Goal: Task Accomplishment & Management: Manage account settings

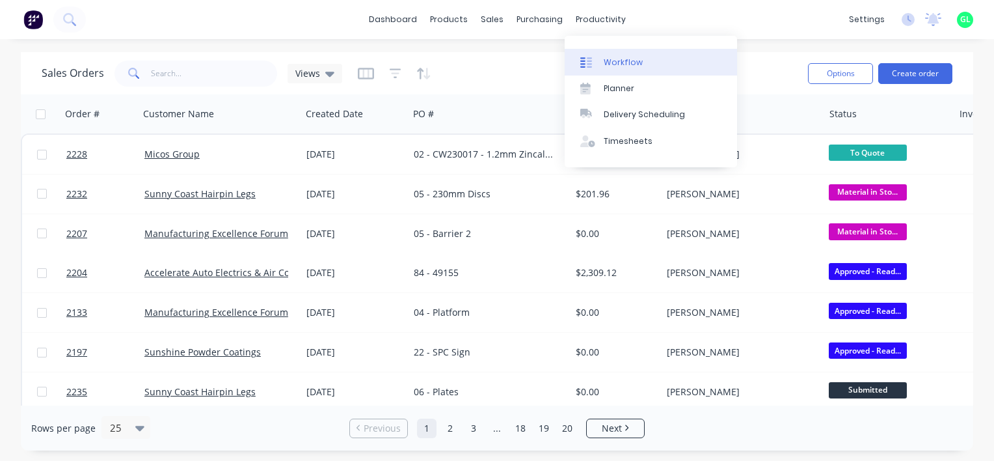
click at [613, 57] on div "Workflow" at bounding box center [623, 63] width 39 height 12
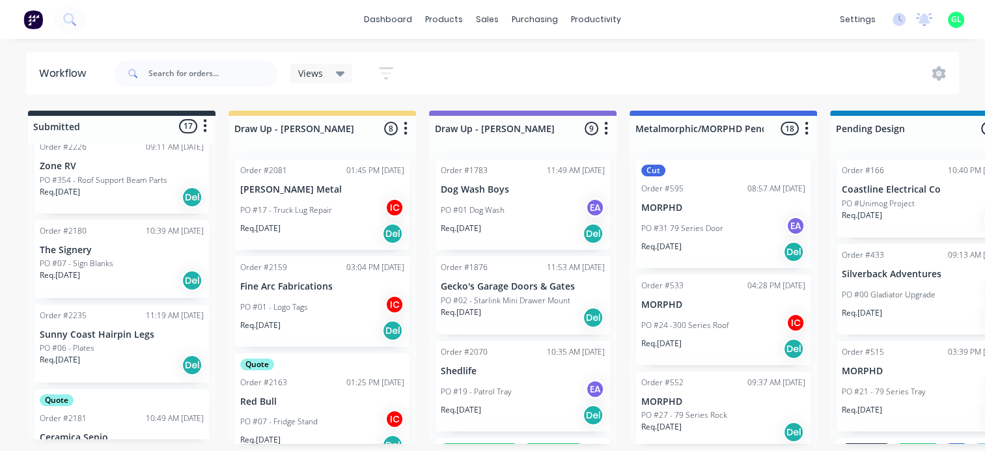
click at [103, 362] on div "Req. [DATE] Del" at bounding box center [122, 365] width 164 height 22
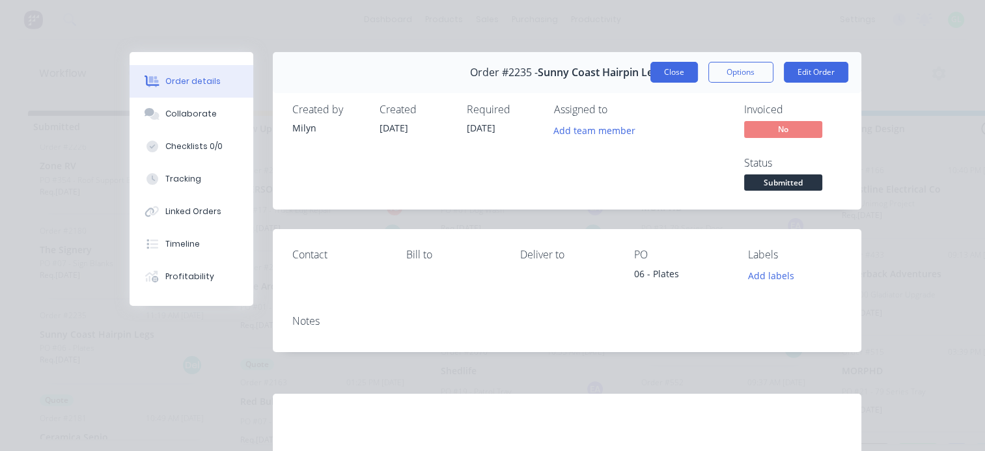
click at [664, 72] on button "Close" at bounding box center [674, 72] width 48 height 21
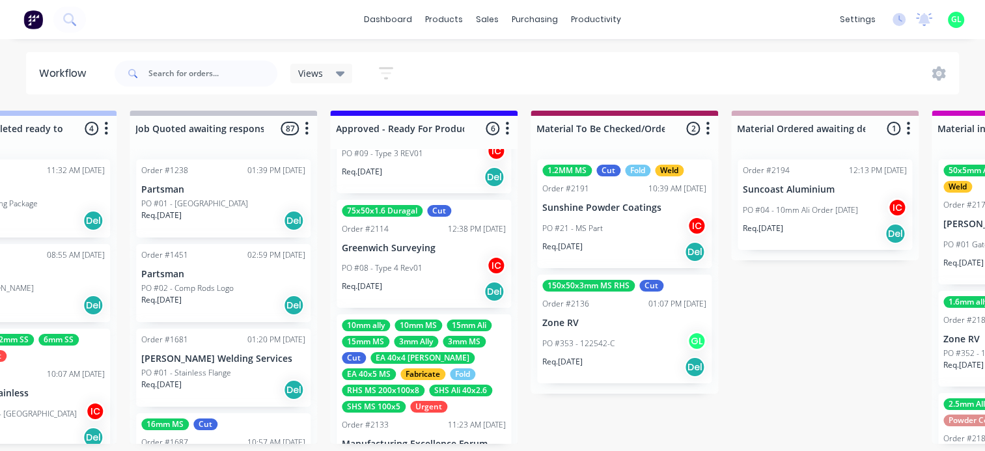
scroll to position [195, 0]
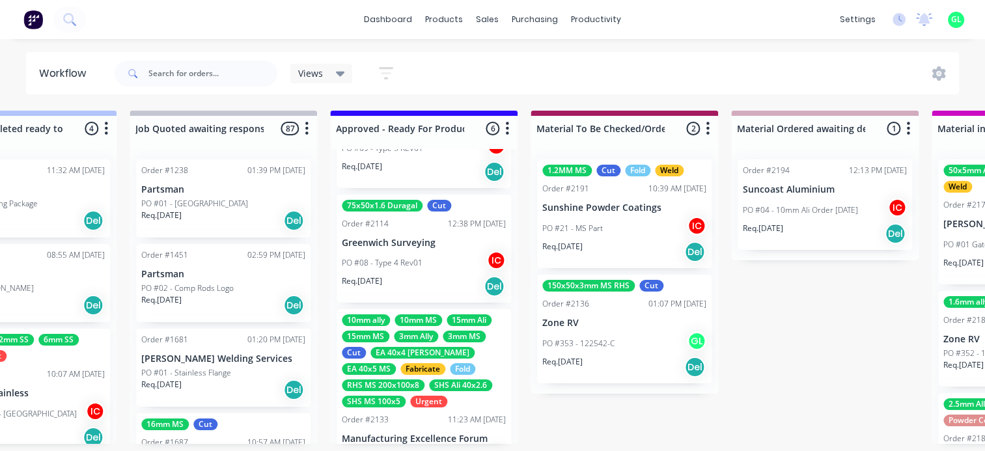
click at [617, 228] on div "PO #21 - MS Part IC" at bounding box center [624, 228] width 164 height 25
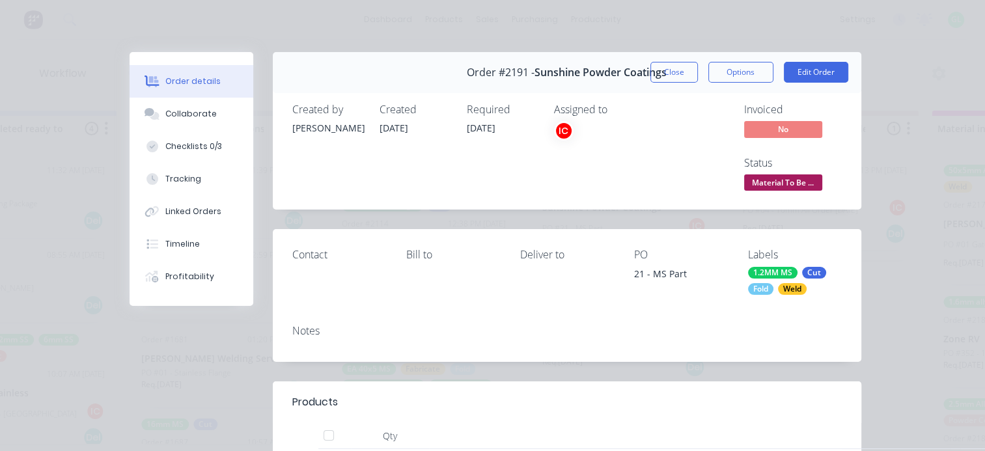
click at [771, 273] on div "1.2MM MS" at bounding box center [772, 273] width 49 height 12
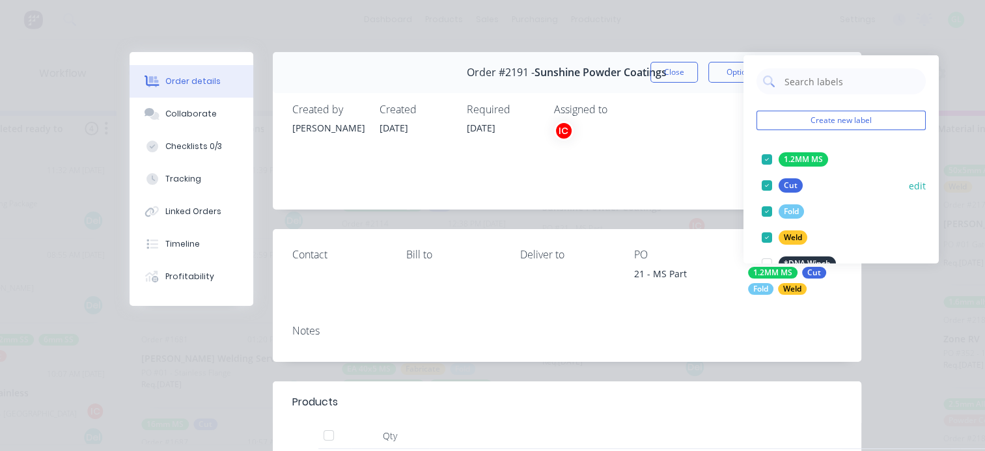
click at [766, 156] on div at bounding box center [767, 159] width 26 height 26
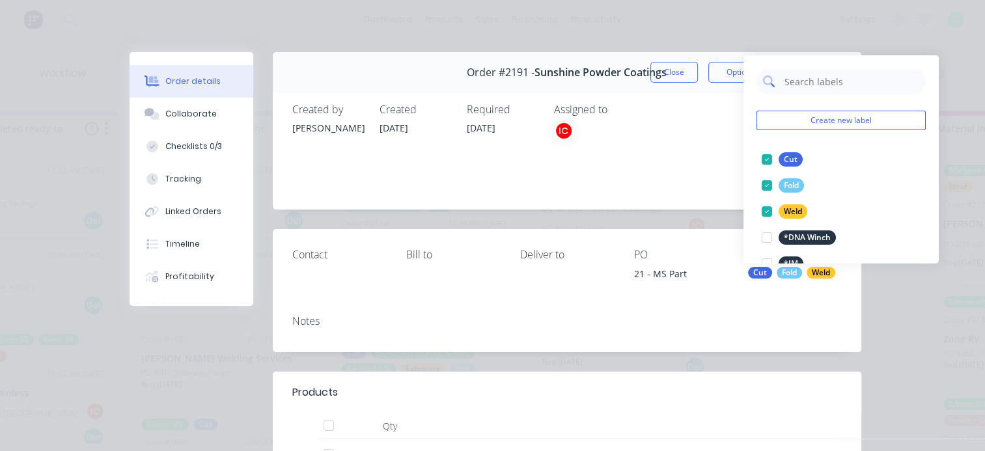
click at [810, 80] on input "text" at bounding box center [851, 81] width 136 height 26
type input "1.6mm ms"
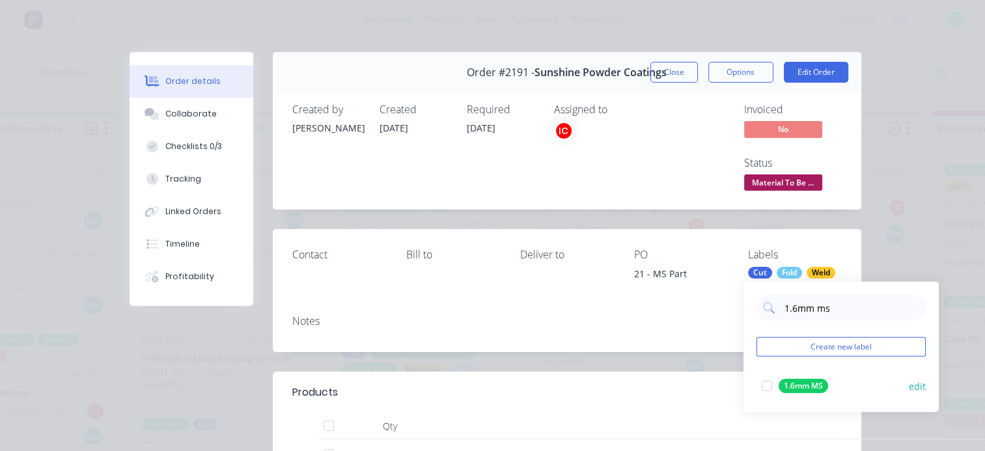
click at [763, 388] on div at bounding box center [767, 386] width 26 height 26
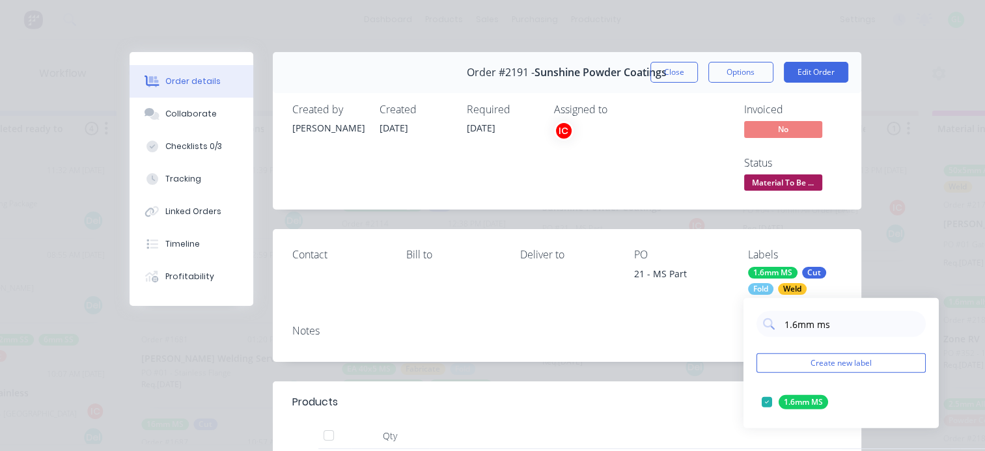
click at [510, 305] on div "Contact Bill to Deliver to PO 21 - MS Part Labels 1.6mm MS Cut Fold Weld" at bounding box center [567, 271] width 588 height 85
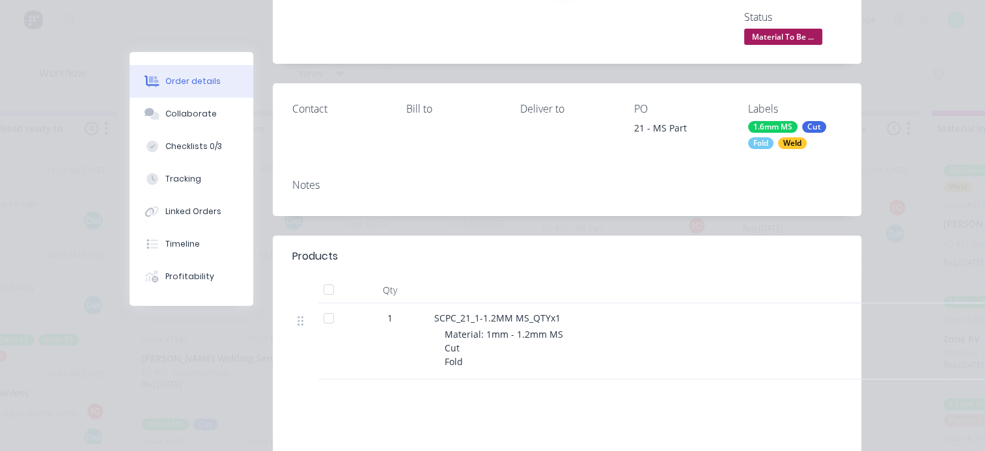
scroll to position [0, 0]
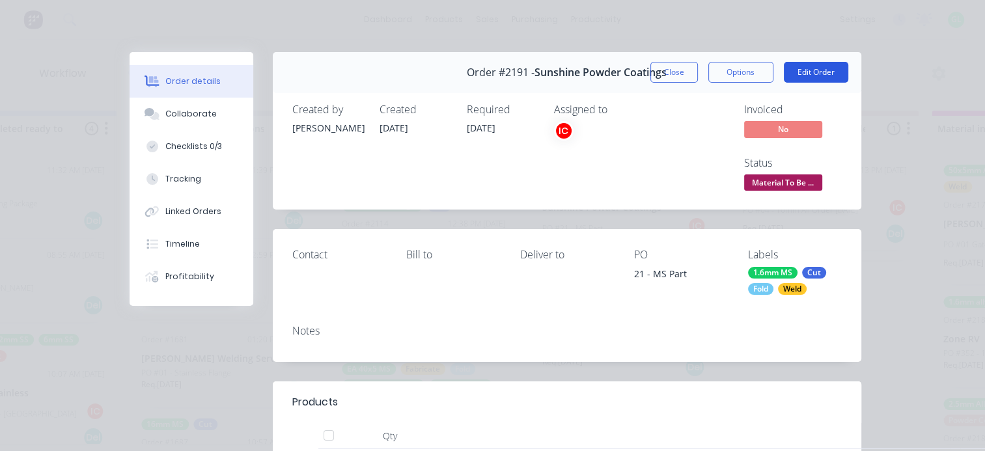
click at [826, 65] on button "Edit Order" at bounding box center [815, 72] width 64 height 21
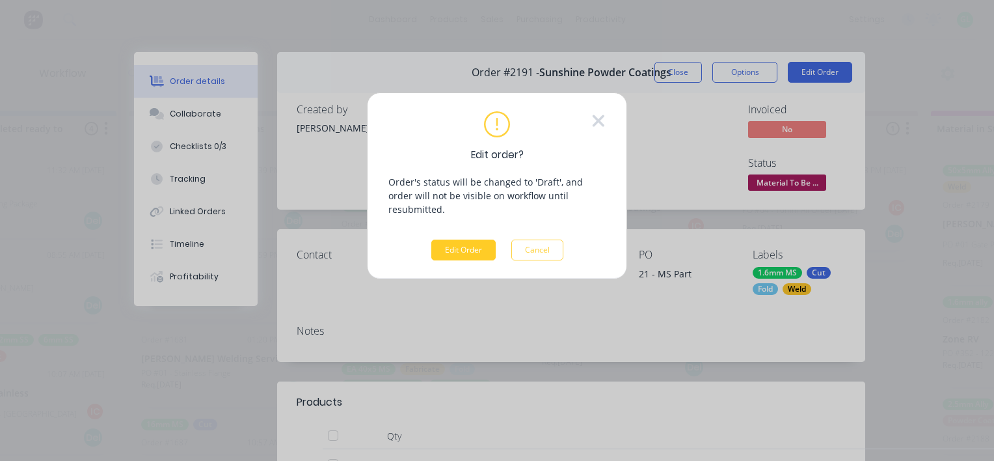
click at [456, 239] on button "Edit Order" at bounding box center [463, 249] width 64 height 21
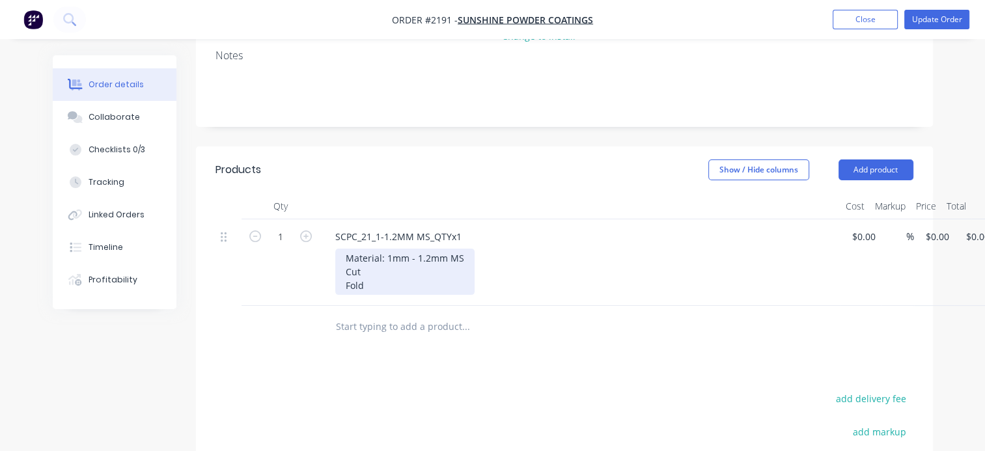
scroll to position [195, 0]
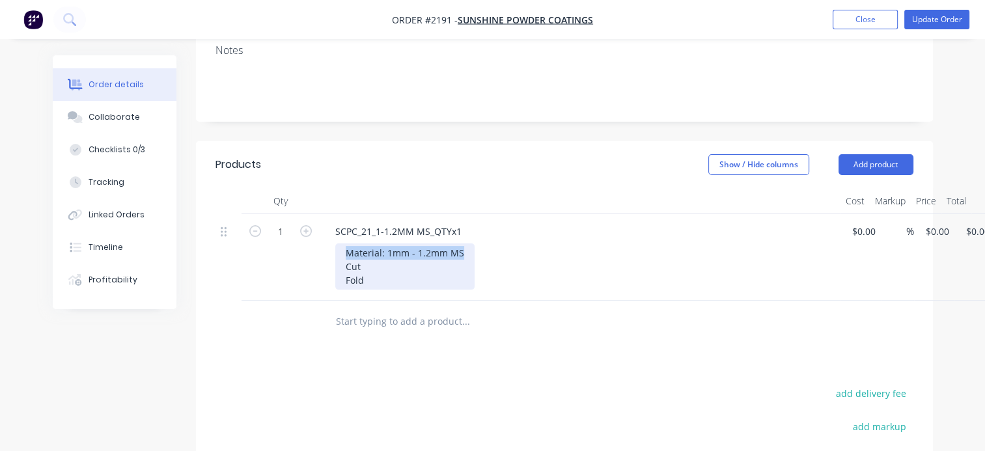
drag, startPoint x: 461, startPoint y: 251, endPoint x: 328, endPoint y: 254, distance: 132.8
click at [328, 253] on div "SCPC_21_1-1.2MM MS_QTYx1 Material: 1mm - 1.2mm MS Cut Fold" at bounding box center [580, 257] width 521 height 87
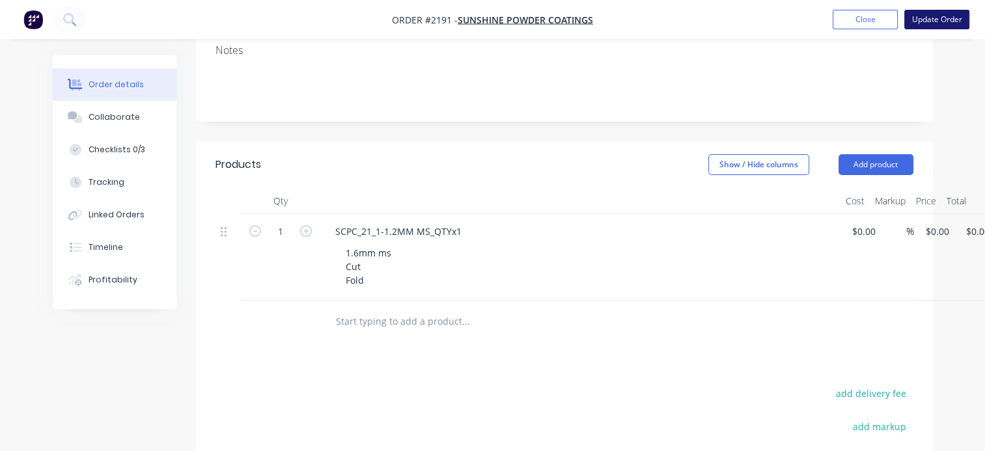
click at [936, 22] on button "Update Order" at bounding box center [936, 20] width 65 height 20
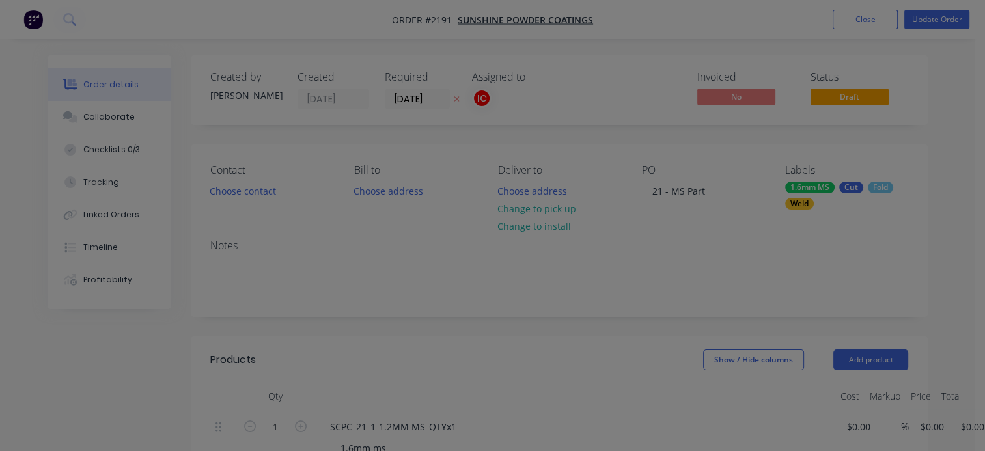
click at [936, 22] on div "Product has no price A product on this order contains no price. Submit anyway C…" at bounding box center [492, 225] width 985 height 451
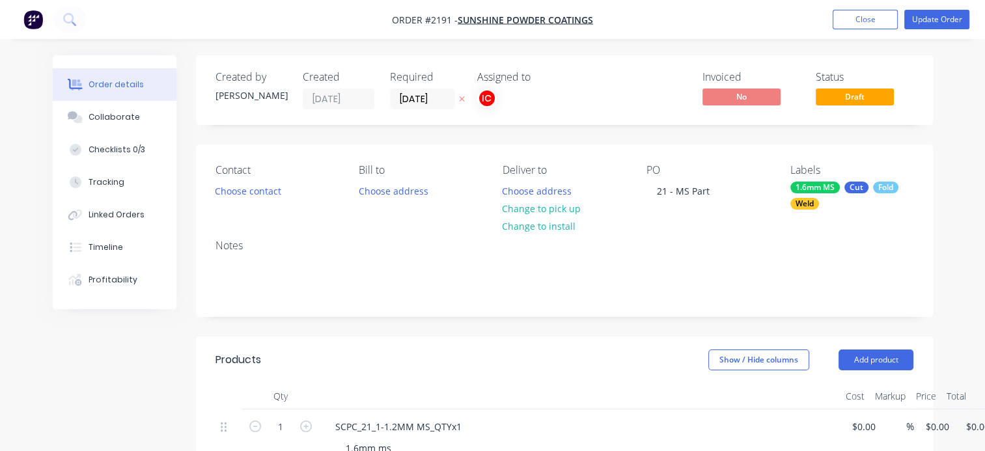
click at [915, 31] on nav "Order #2191 - Sunshine Powder Coatings Add product Close Update Order" at bounding box center [492, 19] width 985 height 39
click at [921, 31] on nav "Order #2191 - Sunshine Powder Coatings Add product Close Update Order" at bounding box center [492, 19] width 985 height 39
click at [926, 19] on button "Update Order" at bounding box center [936, 20] width 65 height 20
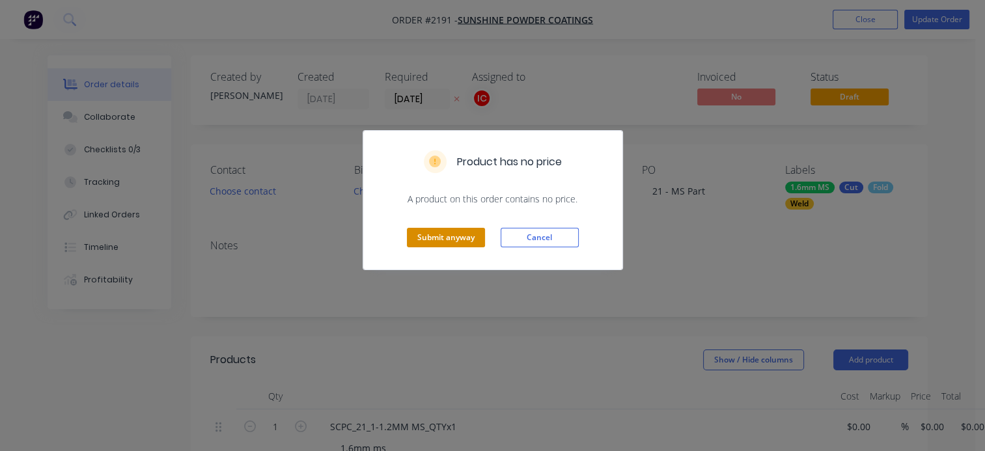
click at [442, 237] on button "Submit anyway" at bounding box center [446, 238] width 78 height 20
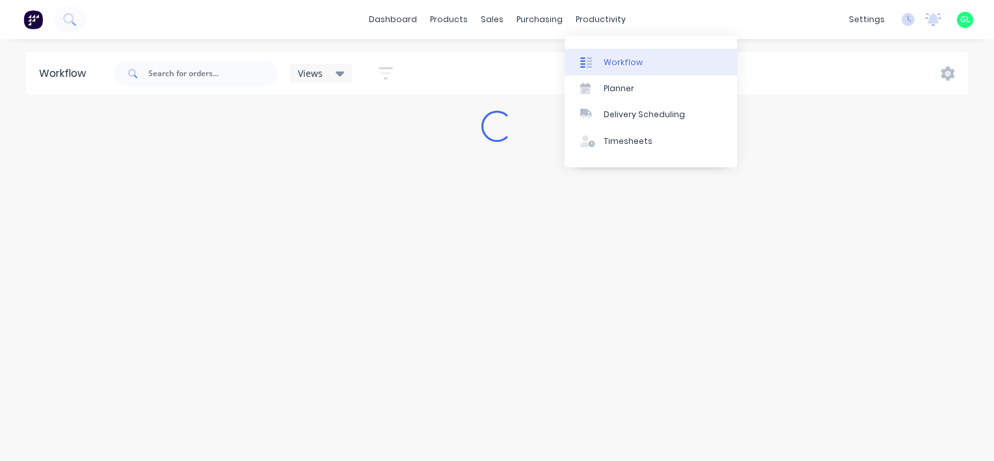
click at [622, 57] on div "Workflow" at bounding box center [623, 63] width 39 height 12
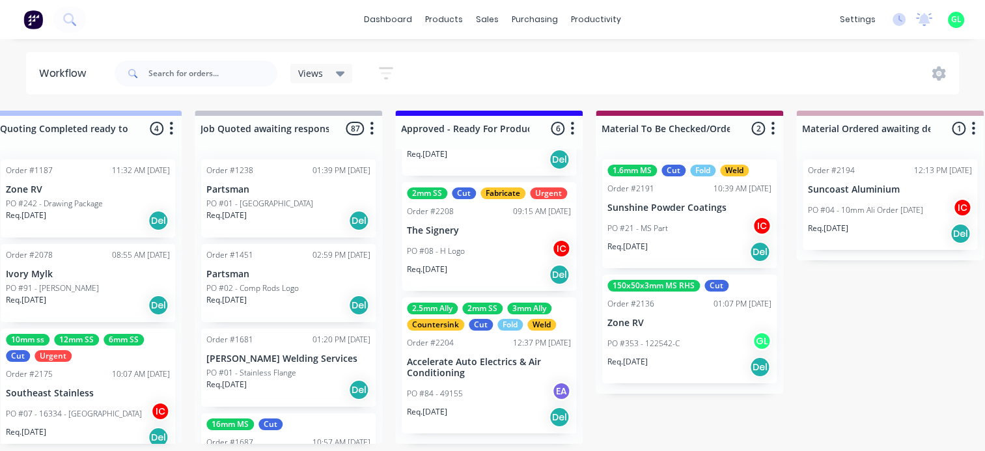
scroll to position [3, 1236]
click at [476, 259] on div "PO #08 - H Logo IC" at bounding box center [489, 251] width 164 height 25
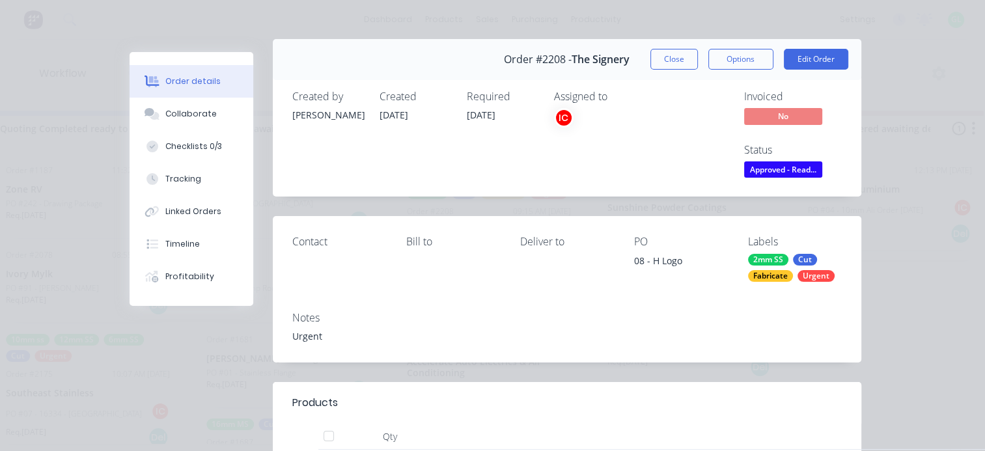
scroll to position [0, 0]
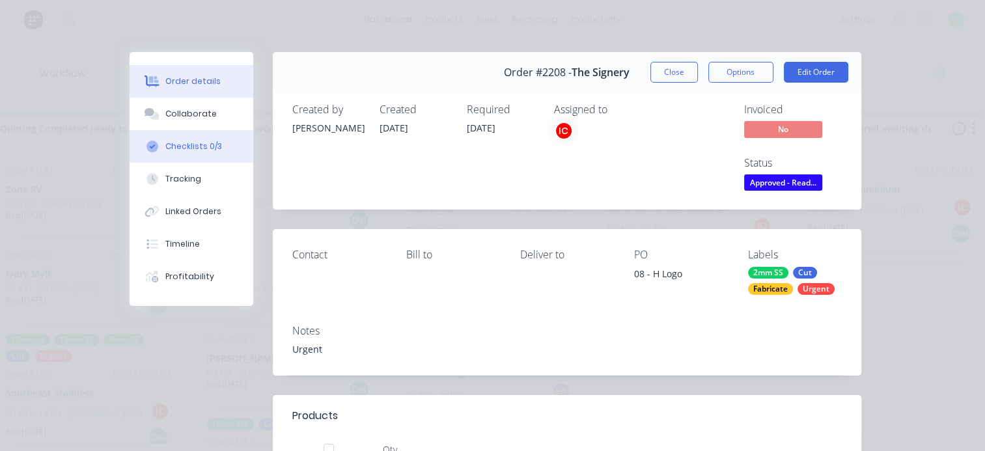
click at [182, 147] on div "Checklists 0/3" at bounding box center [193, 147] width 57 height 12
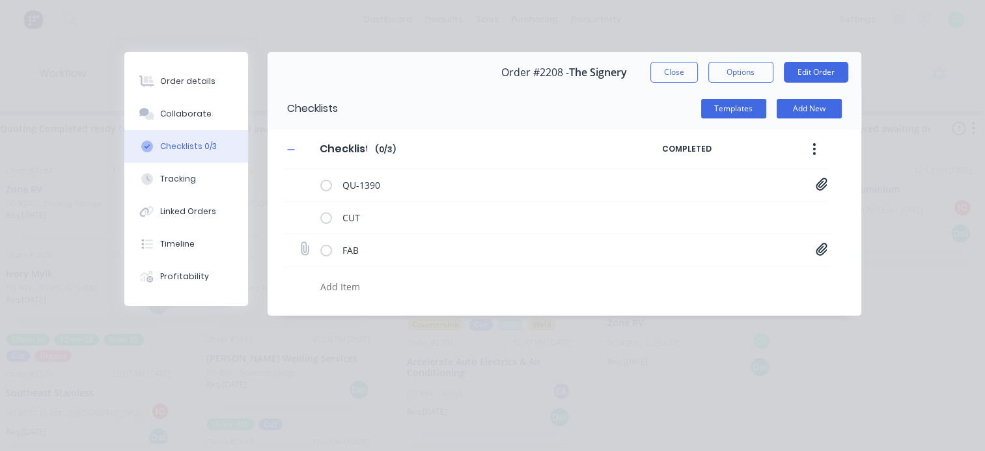
click at [824, 256] on div at bounding box center [821, 251] width 12 height 16
click at [743, 275] on link "The Signery_08 H_Welding Information.pdf" at bounding box center [717, 278] width 152 height 14
click at [822, 184] on icon at bounding box center [821, 184] width 12 height 13
click at [694, 211] on link "Quote QU1390.pdf" at bounding box center [717, 213] width 152 height 14
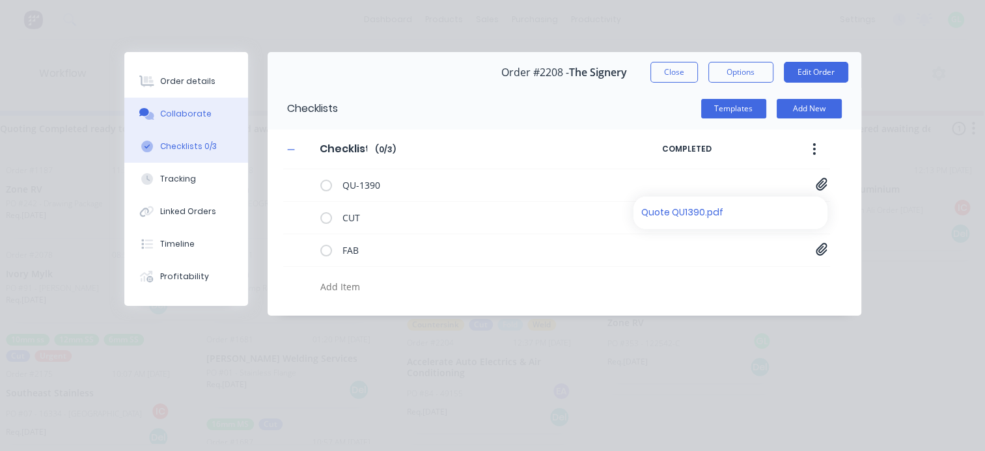
click at [184, 111] on div "Collaborate" at bounding box center [185, 114] width 51 height 12
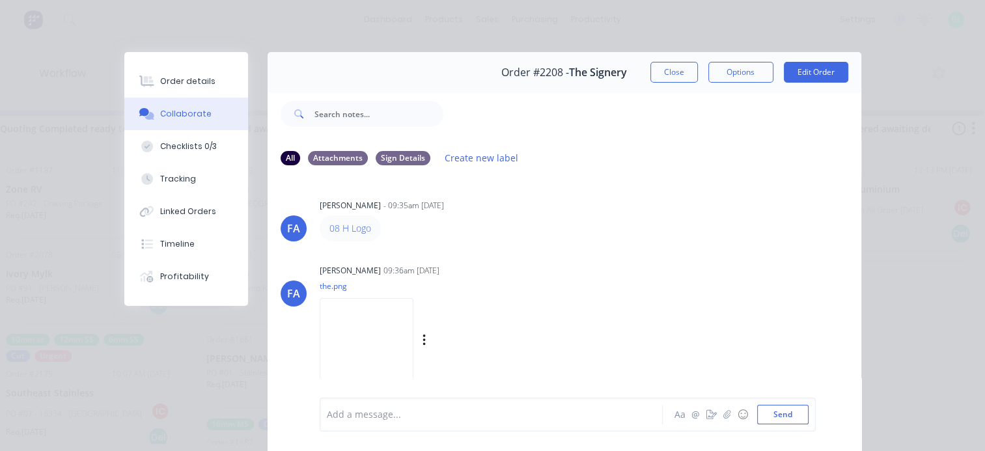
click at [392, 323] on img at bounding box center [367, 340] width 94 height 85
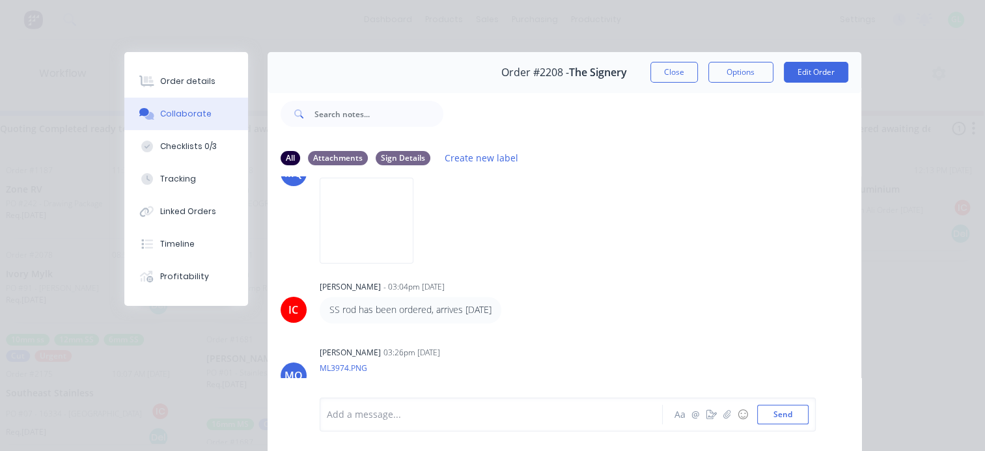
scroll to position [589, 0]
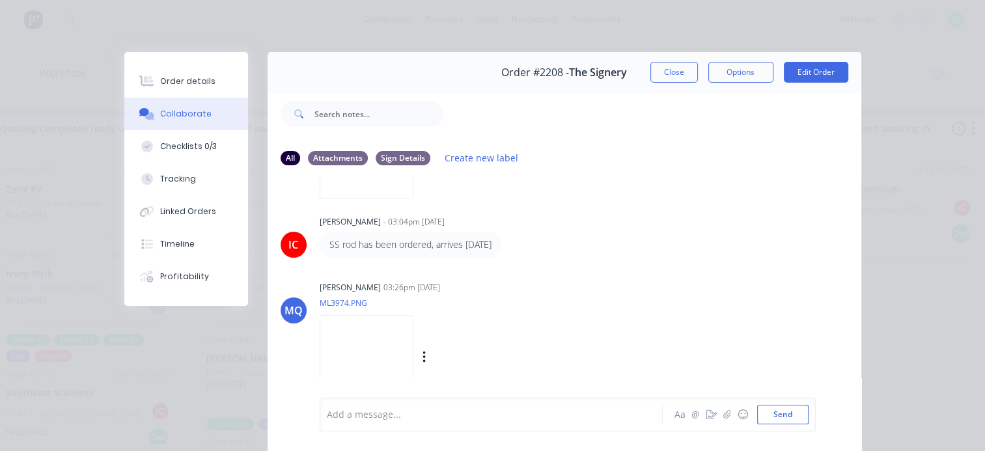
click at [395, 360] on img at bounding box center [367, 357] width 94 height 85
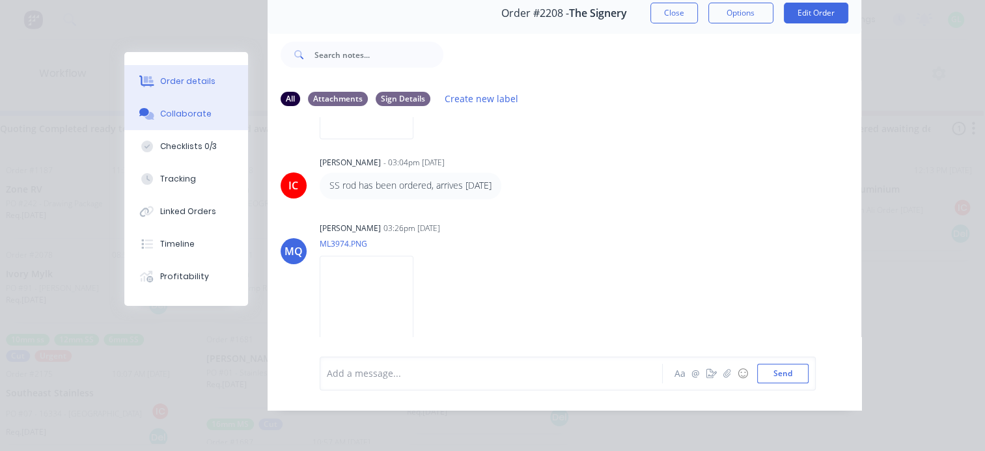
click at [188, 77] on div "Order details" at bounding box center [187, 81] width 55 height 12
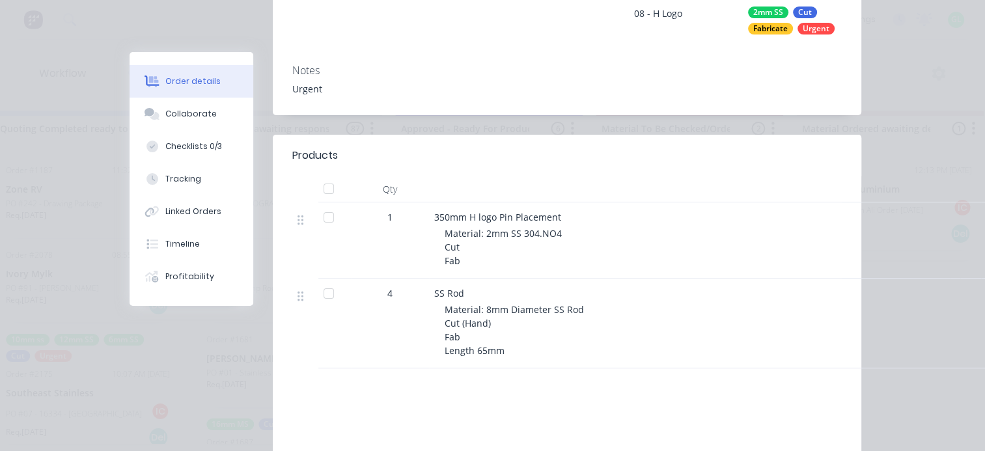
scroll to position [0, 0]
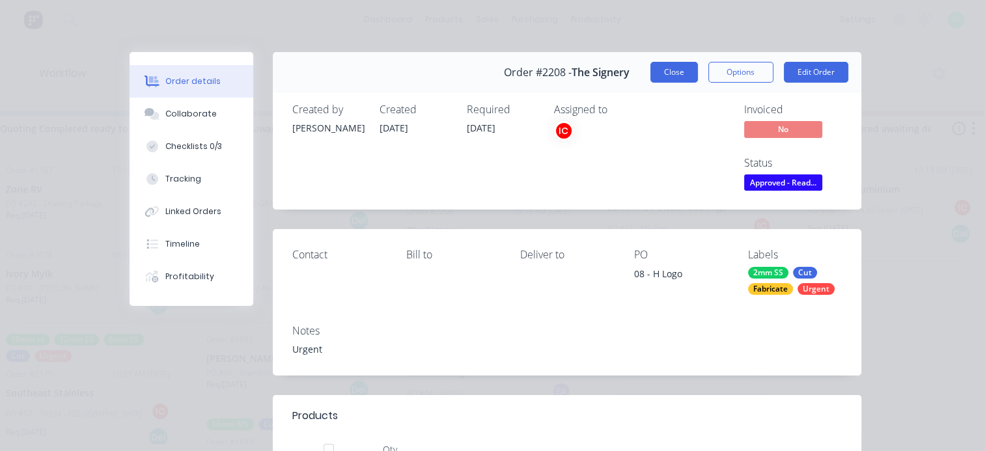
click at [666, 68] on button "Close" at bounding box center [674, 72] width 48 height 21
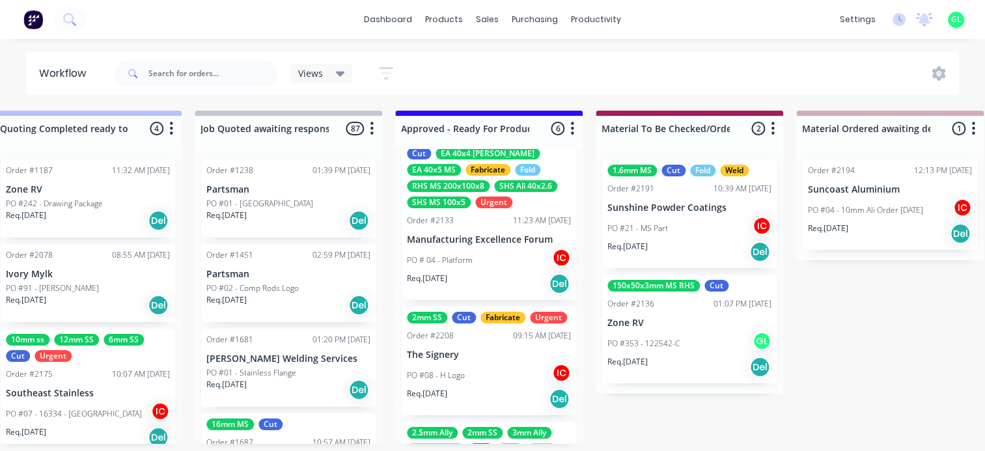
scroll to position [329, 0]
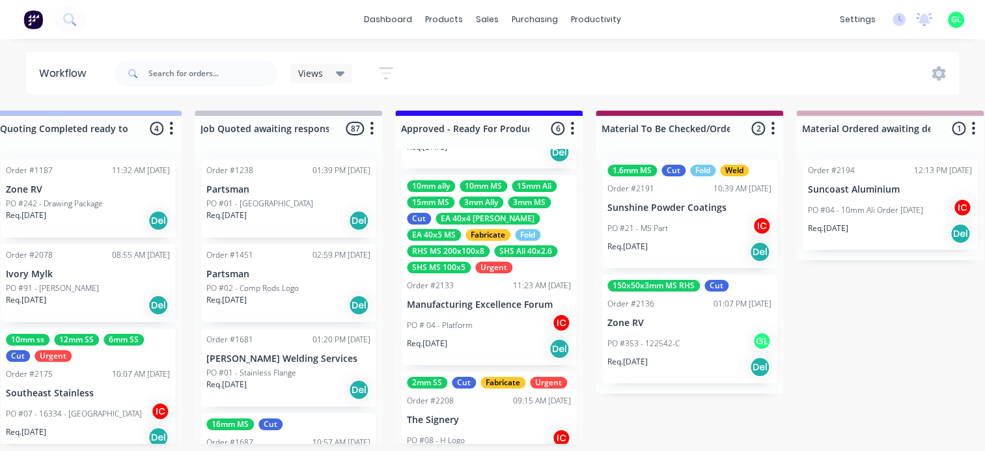
click at [479, 332] on div "PO # 04 - Platform IC" at bounding box center [489, 325] width 164 height 25
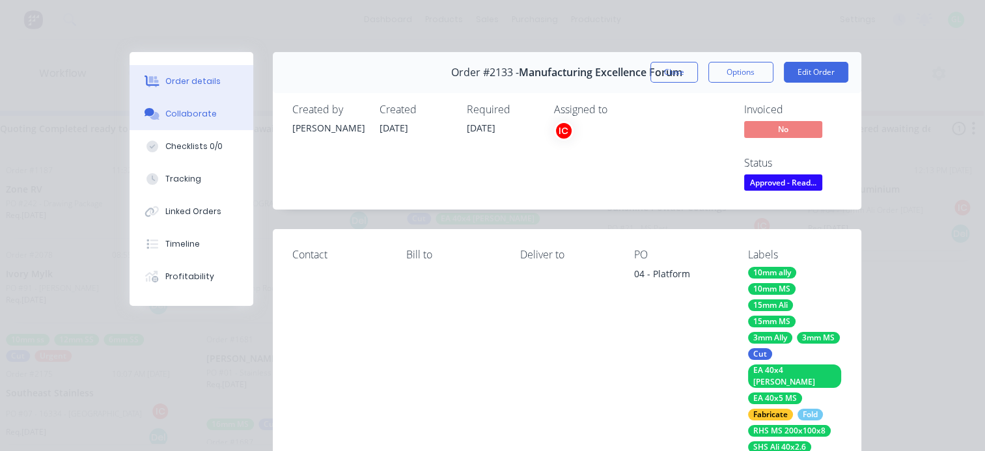
click at [195, 113] on div "Collaborate" at bounding box center [190, 114] width 51 height 12
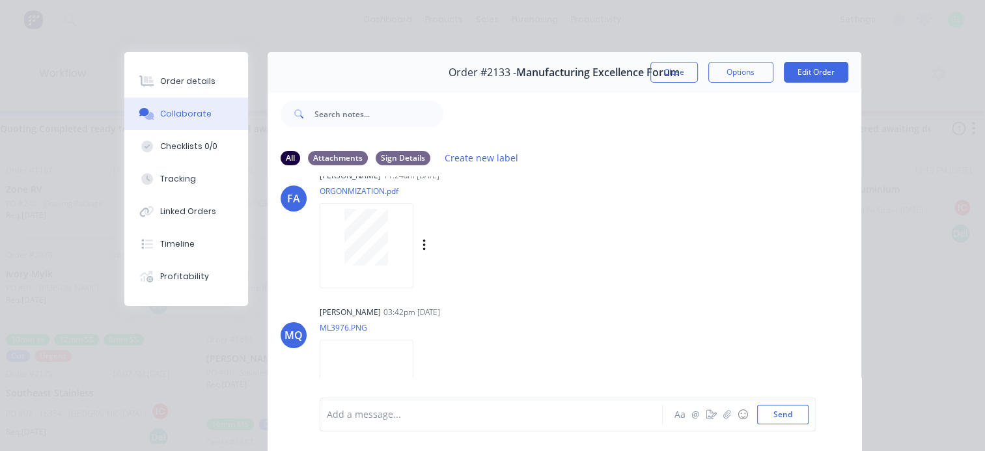
scroll to position [120, 0]
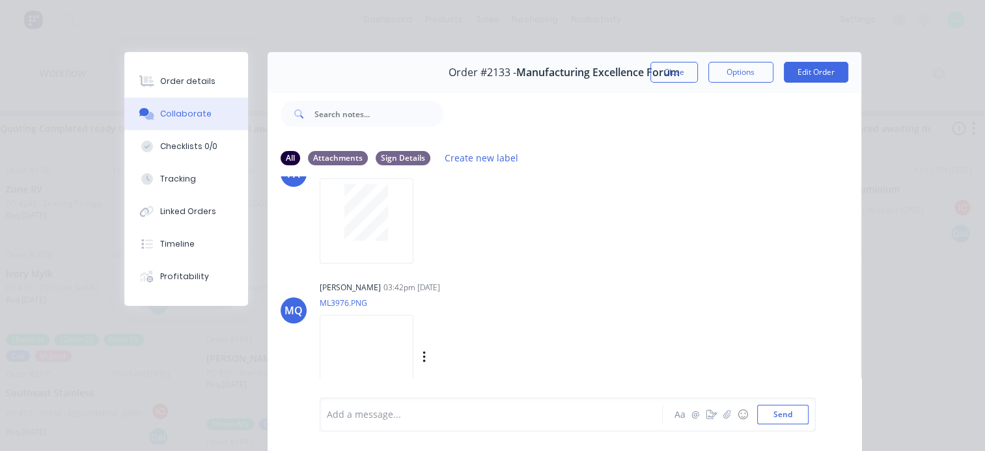
click at [375, 342] on img at bounding box center [367, 357] width 94 height 85
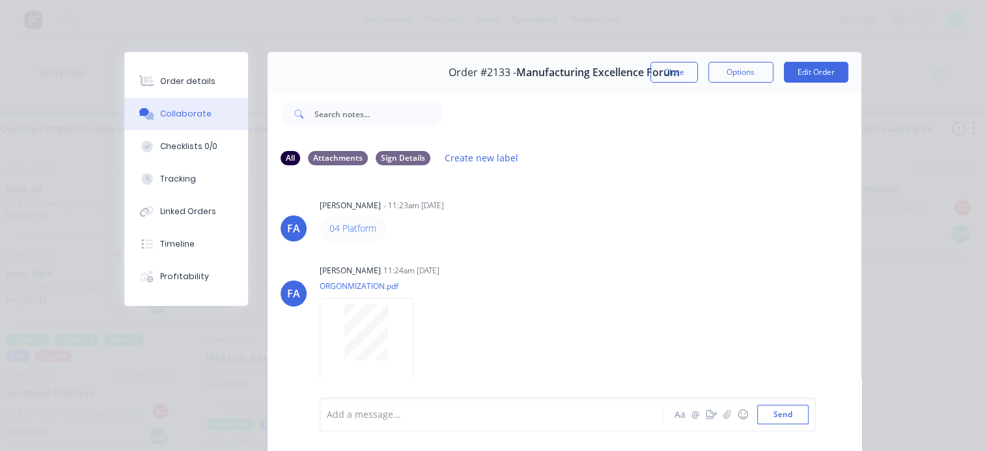
scroll to position [0, 0]
click at [198, 78] on div "Order details" at bounding box center [187, 81] width 55 height 12
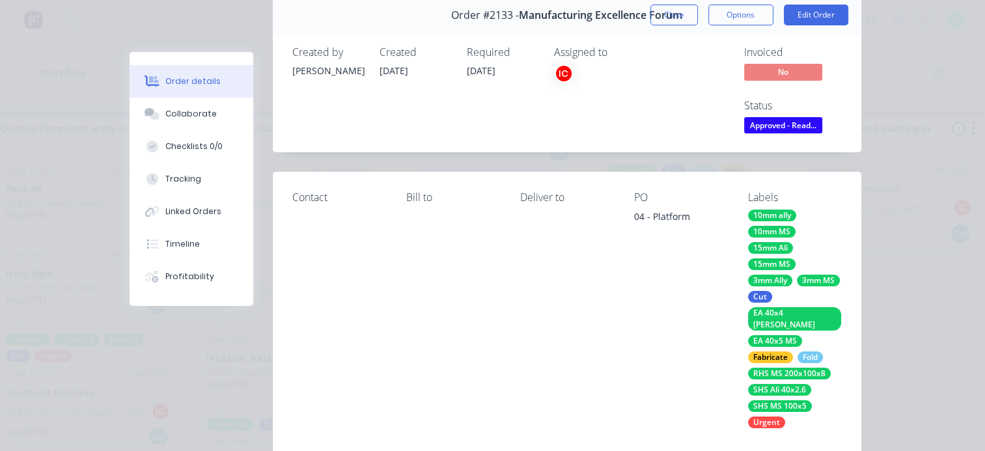
scroll to position [130, 0]
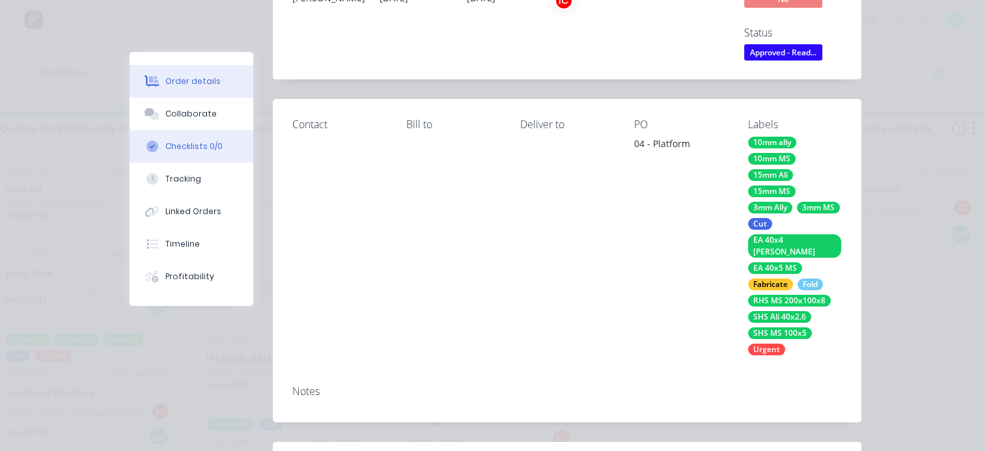
click at [206, 144] on div "Checklists 0/0" at bounding box center [193, 147] width 57 height 12
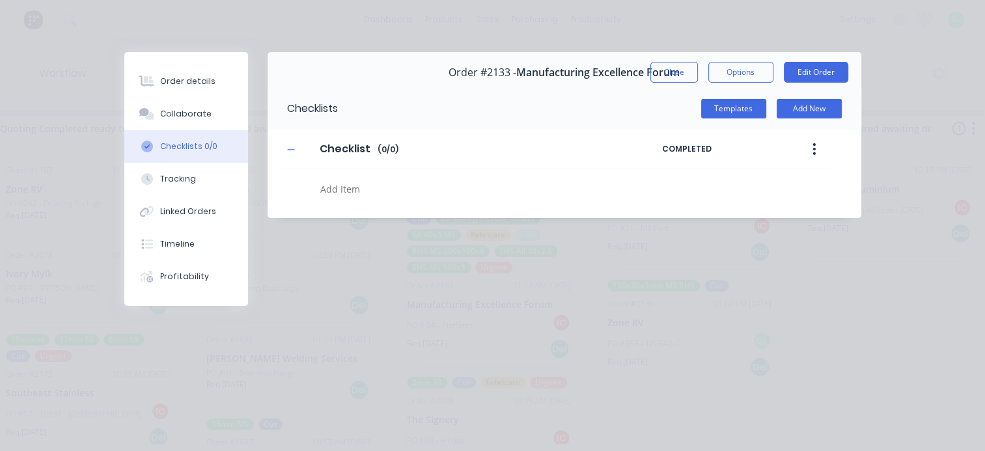
scroll to position [0, 0]
click at [195, 118] on div "Collaborate" at bounding box center [185, 114] width 51 height 12
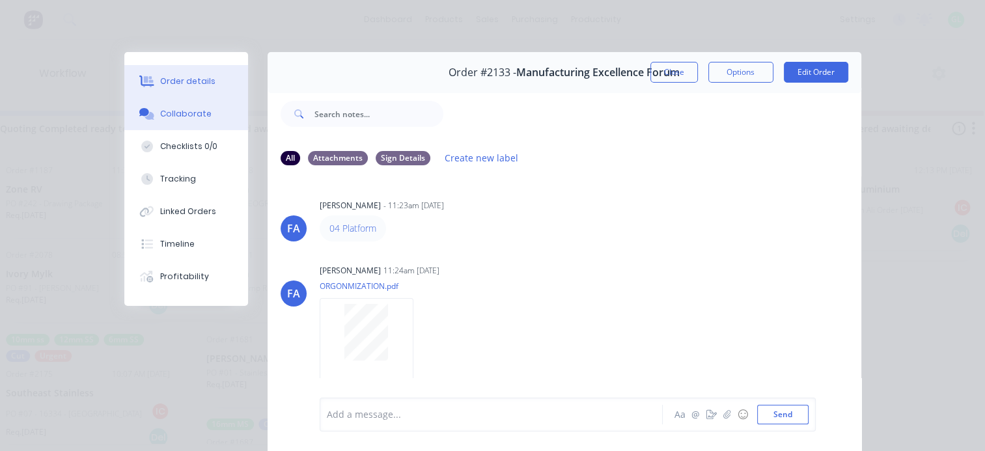
click at [189, 77] on div "Order details" at bounding box center [187, 81] width 55 height 12
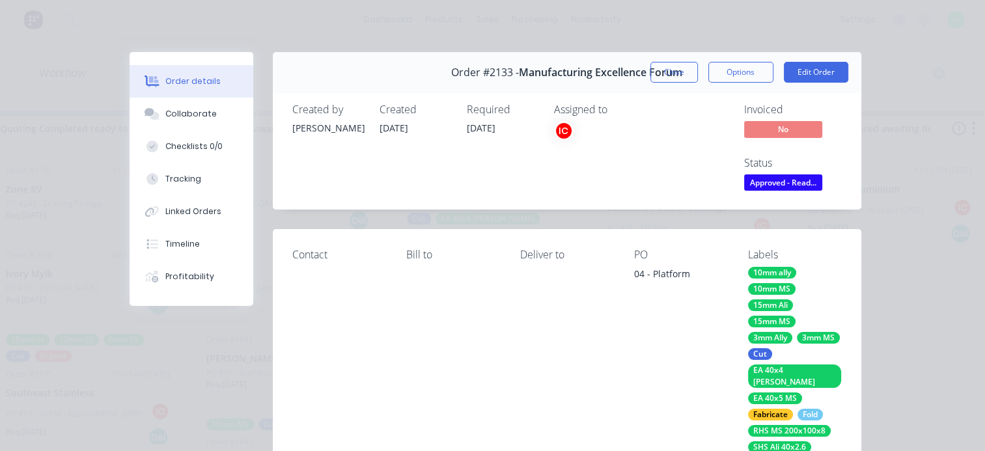
scroll to position [65, 0]
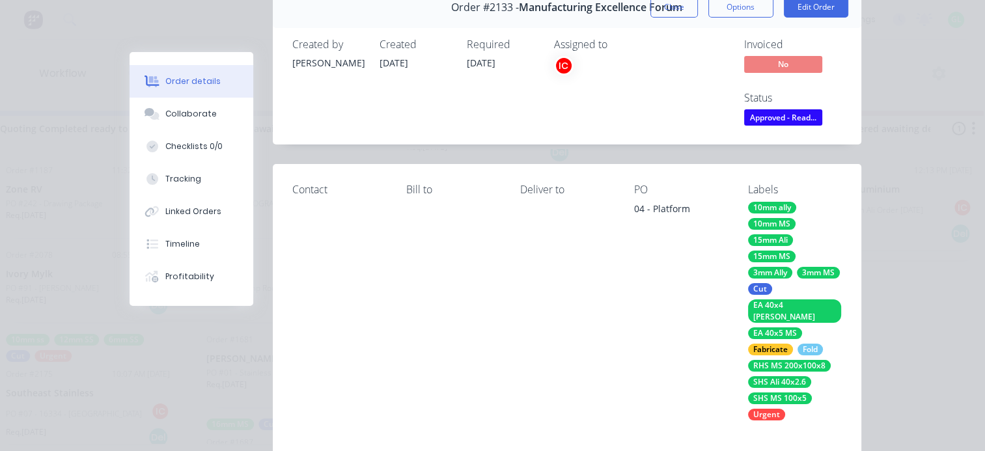
click at [891, 145] on div "Order details Collaborate Checklists 0/0 Tracking Linked Orders Timeline Profit…" at bounding box center [492, 225] width 985 height 451
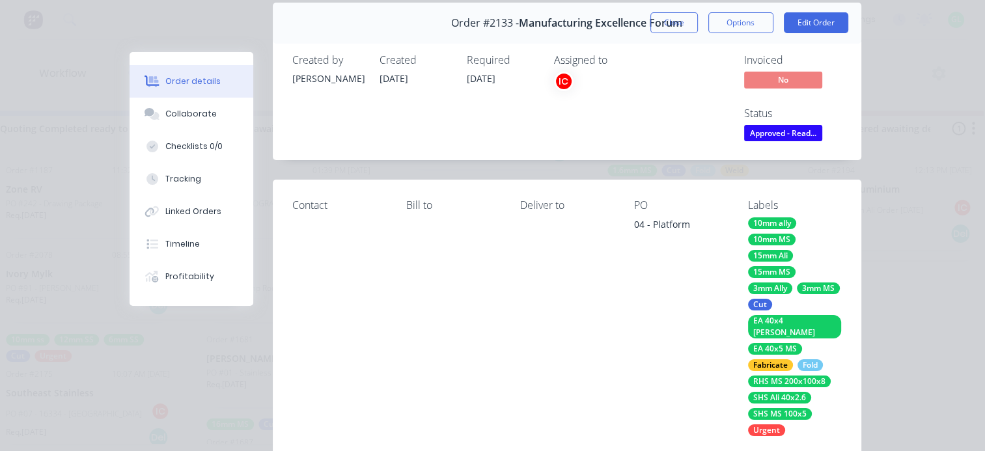
scroll to position [130, 0]
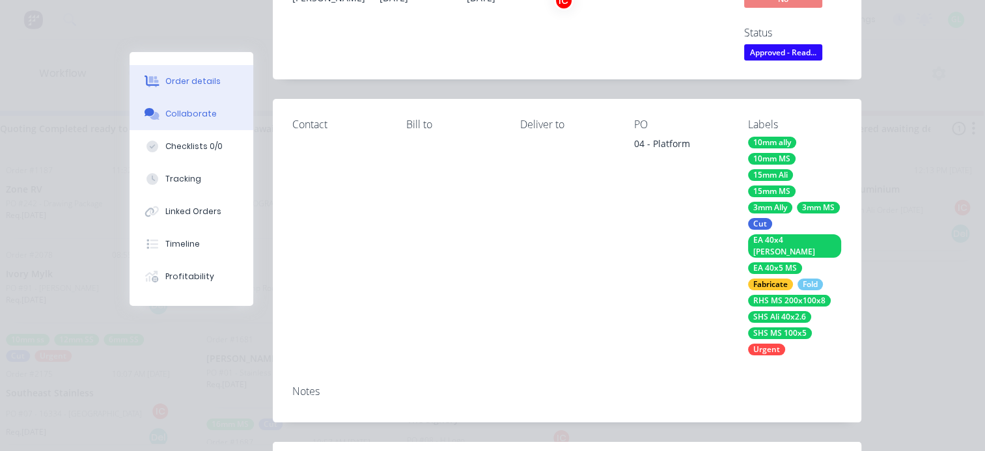
click at [182, 115] on div "Collaborate" at bounding box center [190, 114] width 51 height 12
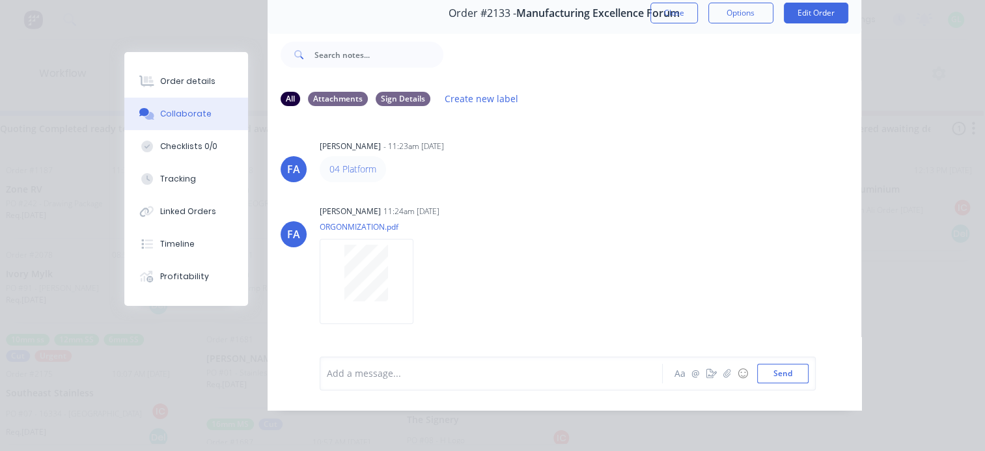
scroll to position [68, 0]
click at [662, 8] on button "Close" at bounding box center [674, 13] width 48 height 21
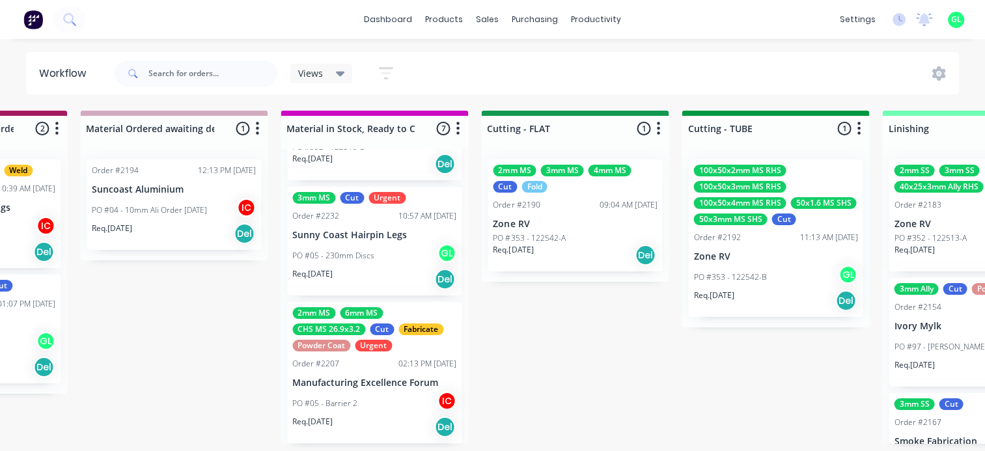
scroll to position [310, 0]
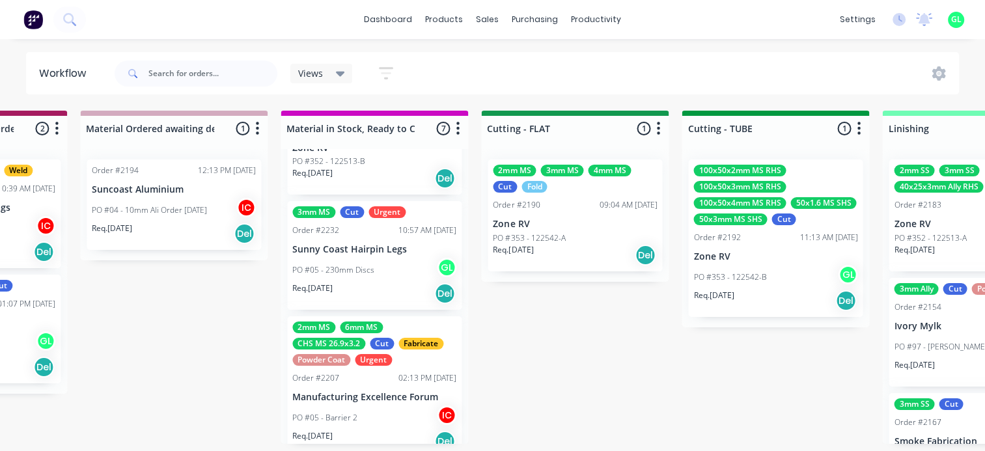
click at [375, 411] on div "PO #05 - Barrier 2 IC" at bounding box center [374, 417] width 164 height 25
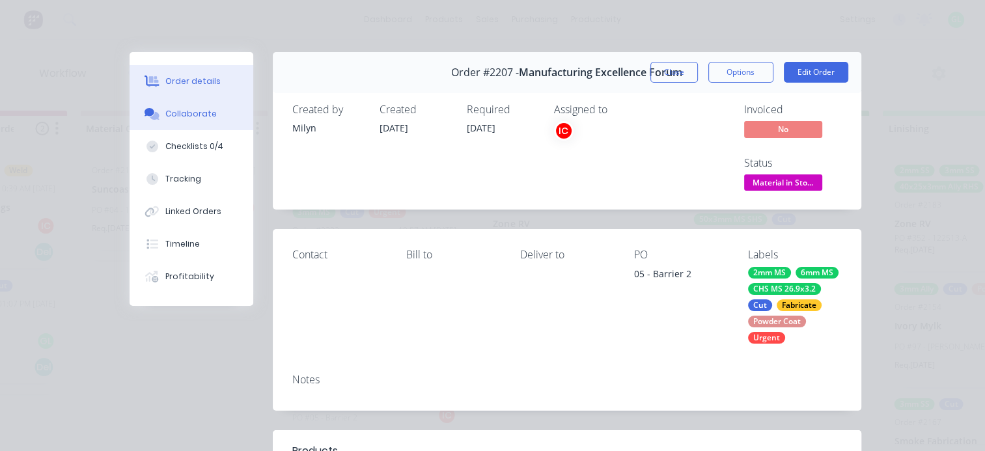
click at [181, 115] on div "Collaborate" at bounding box center [190, 114] width 51 height 12
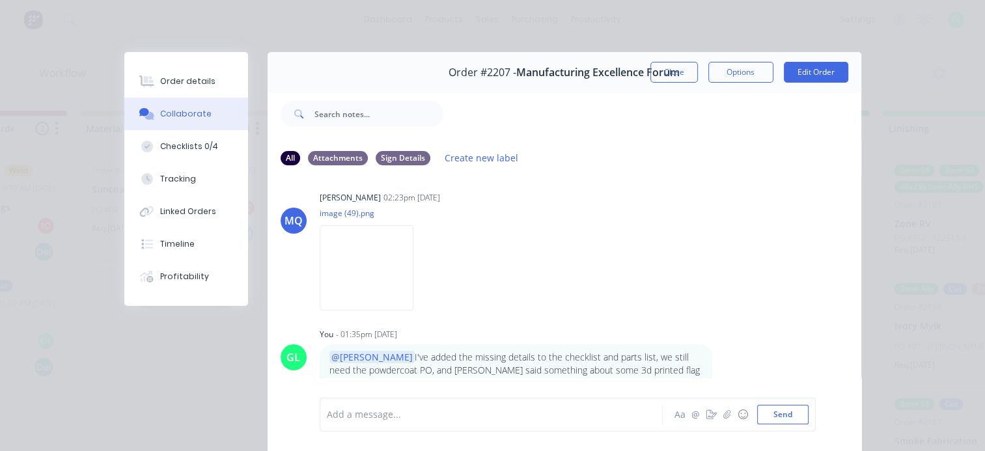
scroll to position [73, 0]
click at [195, 139] on button "Checklists 0/4" at bounding box center [186, 146] width 124 height 33
type textarea "x"
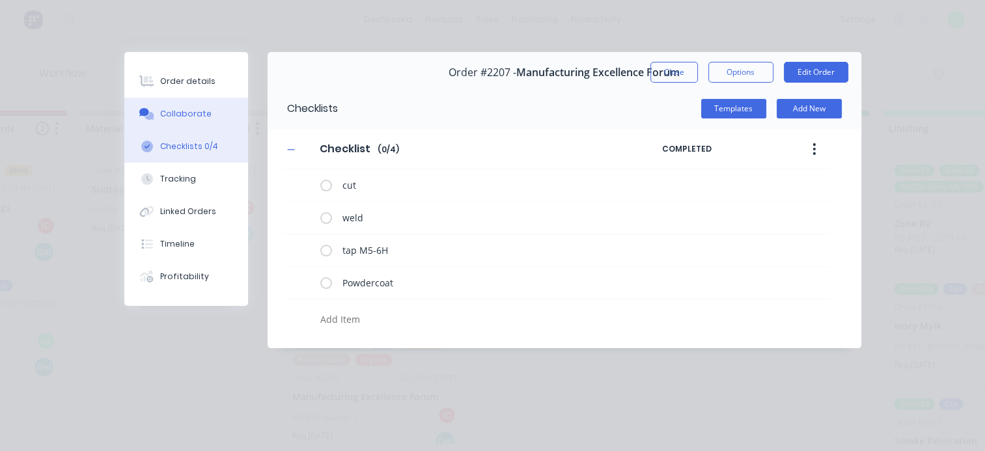
click at [176, 116] on div "Collaborate" at bounding box center [185, 114] width 51 height 12
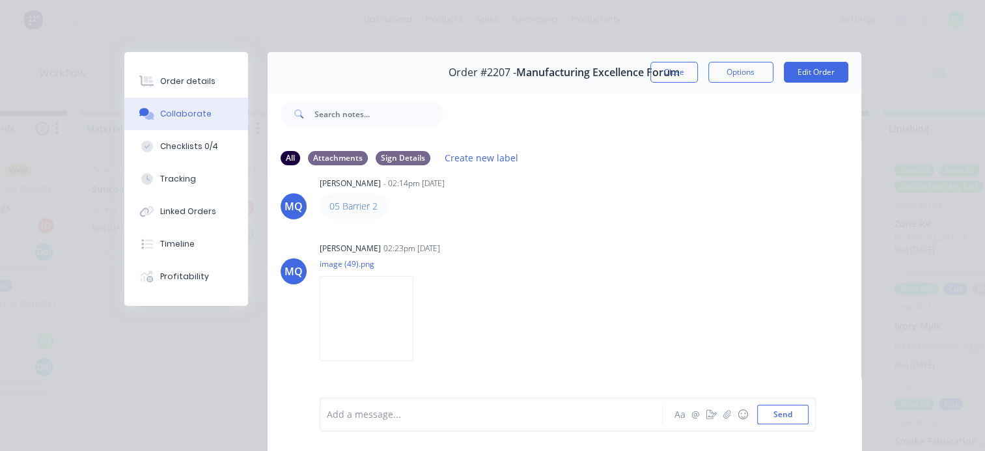
scroll to position [0, 0]
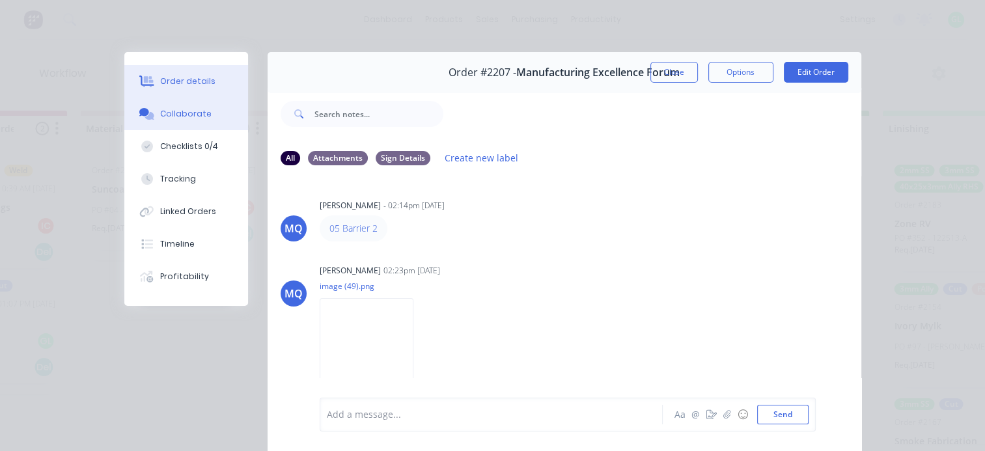
click at [167, 86] on div "Order details" at bounding box center [187, 81] width 55 height 12
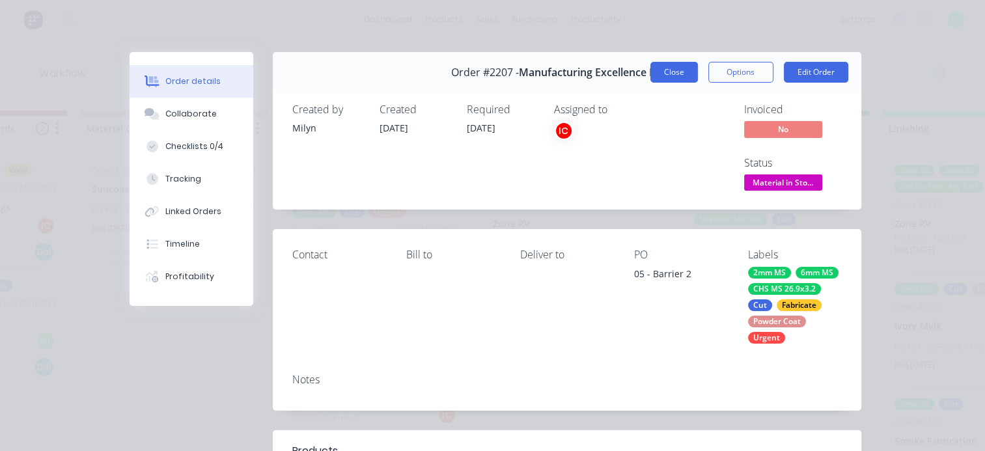
click at [660, 72] on button "Close" at bounding box center [674, 72] width 48 height 21
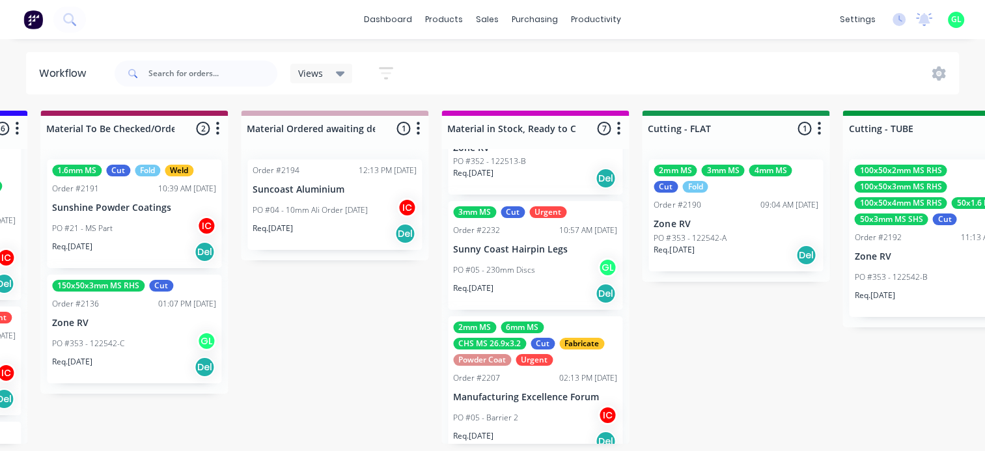
scroll to position [3, 1797]
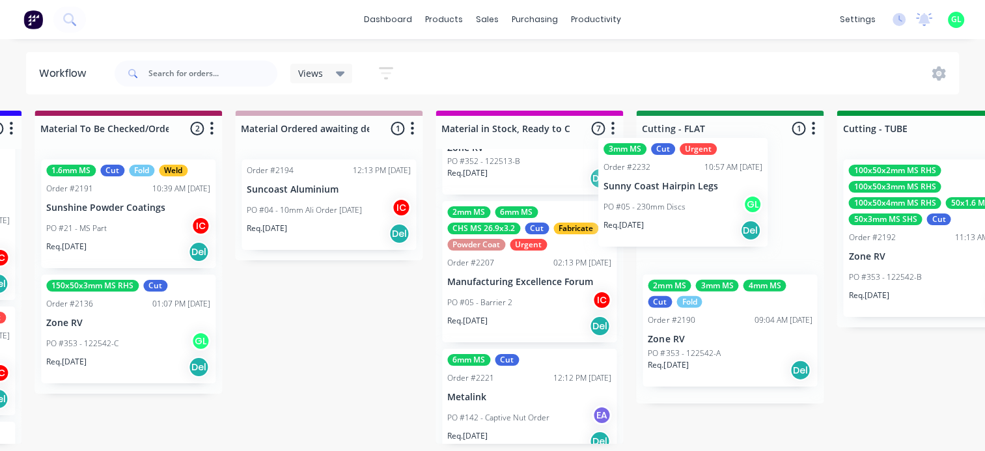
drag, startPoint x: 526, startPoint y: 265, endPoint x: 690, endPoint y: 205, distance: 174.8
click at [690, 205] on div "Submitted 17 Status colour #273444 hex #273444 Save Cancel Summaries Total orde…" at bounding box center [788, 277] width 5190 height 333
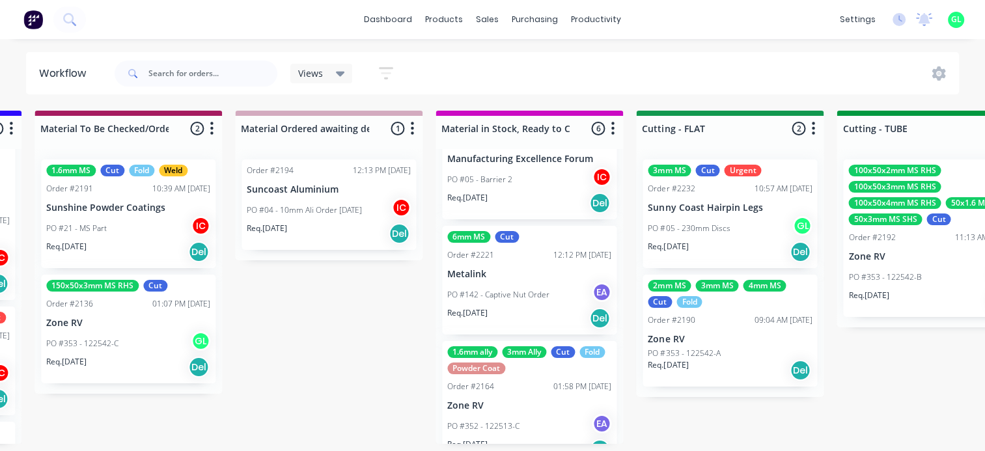
scroll to position [456, 0]
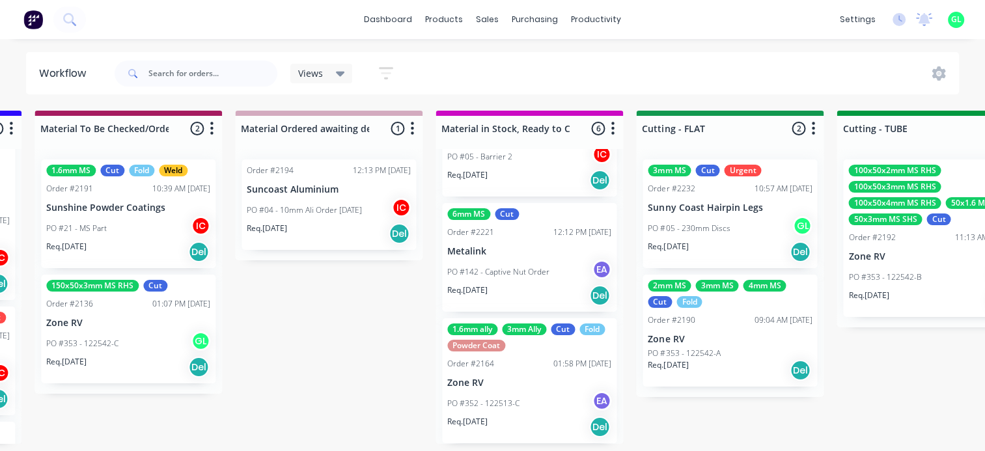
click at [508, 411] on div "PO #352 - 122513-C EA" at bounding box center [529, 403] width 164 height 25
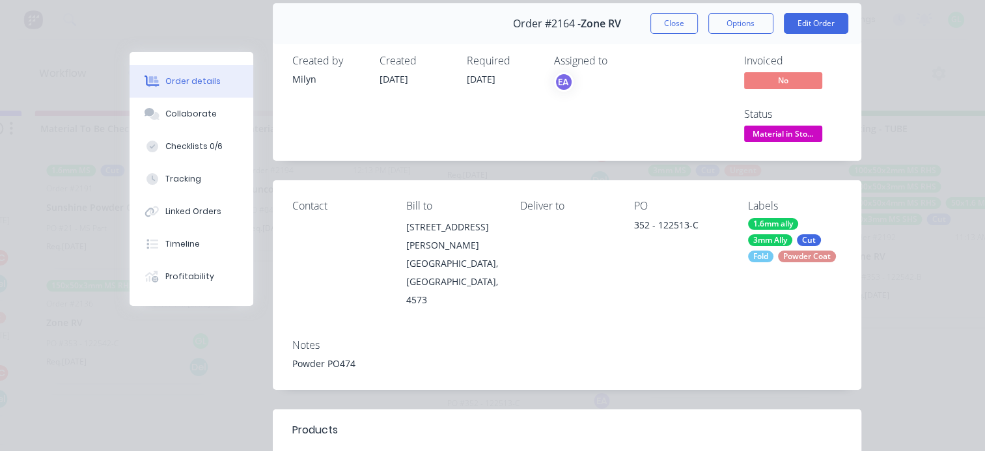
scroll to position [0, 0]
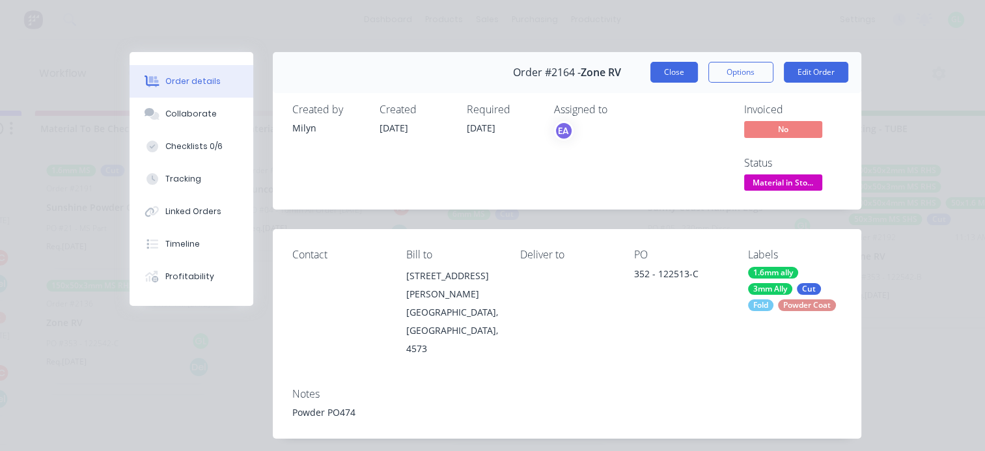
click at [666, 77] on button "Close" at bounding box center [674, 72] width 48 height 21
